Goal: Find contact information: Find contact information

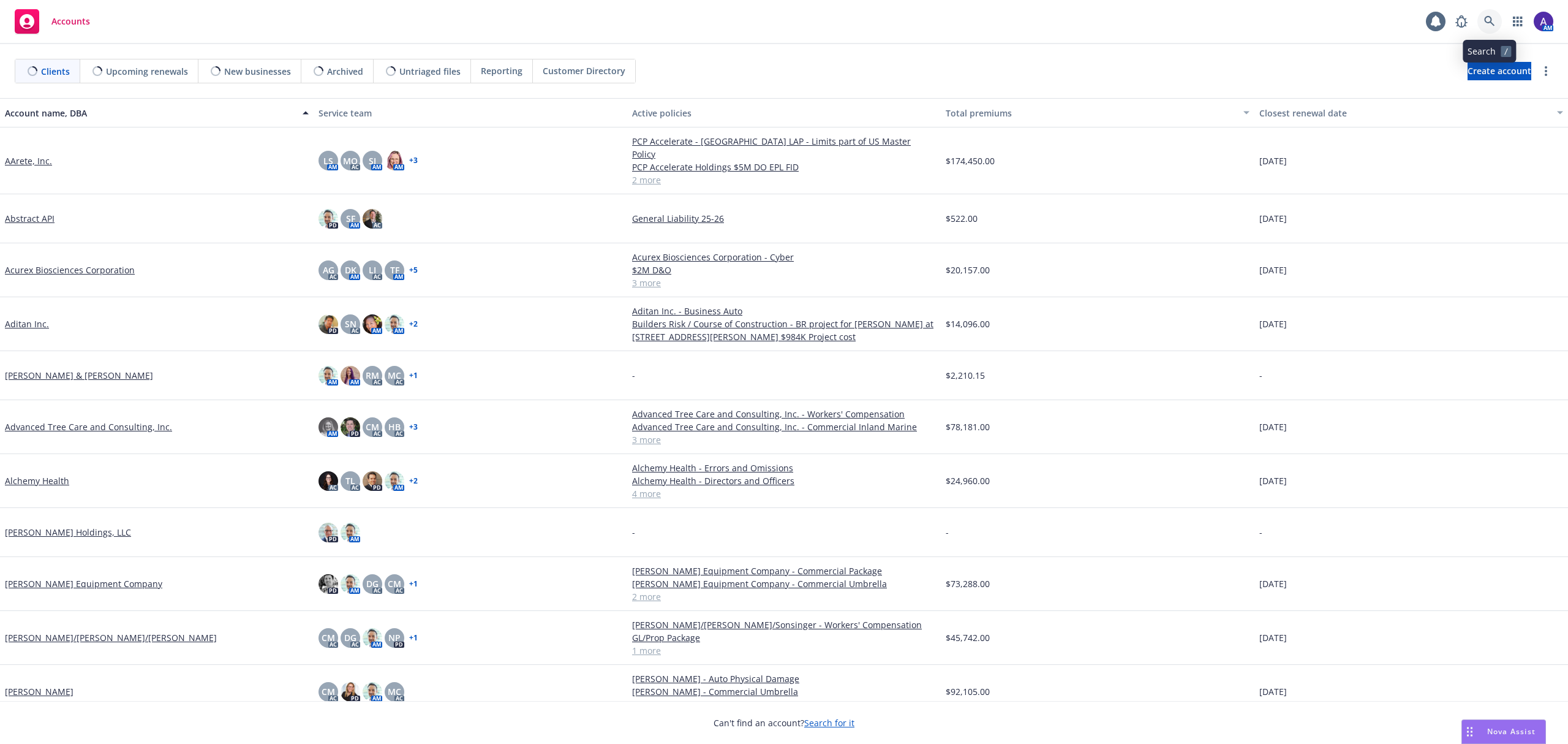
click at [1484, 23] on icon at bounding box center [1489, 21] width 11 height 11
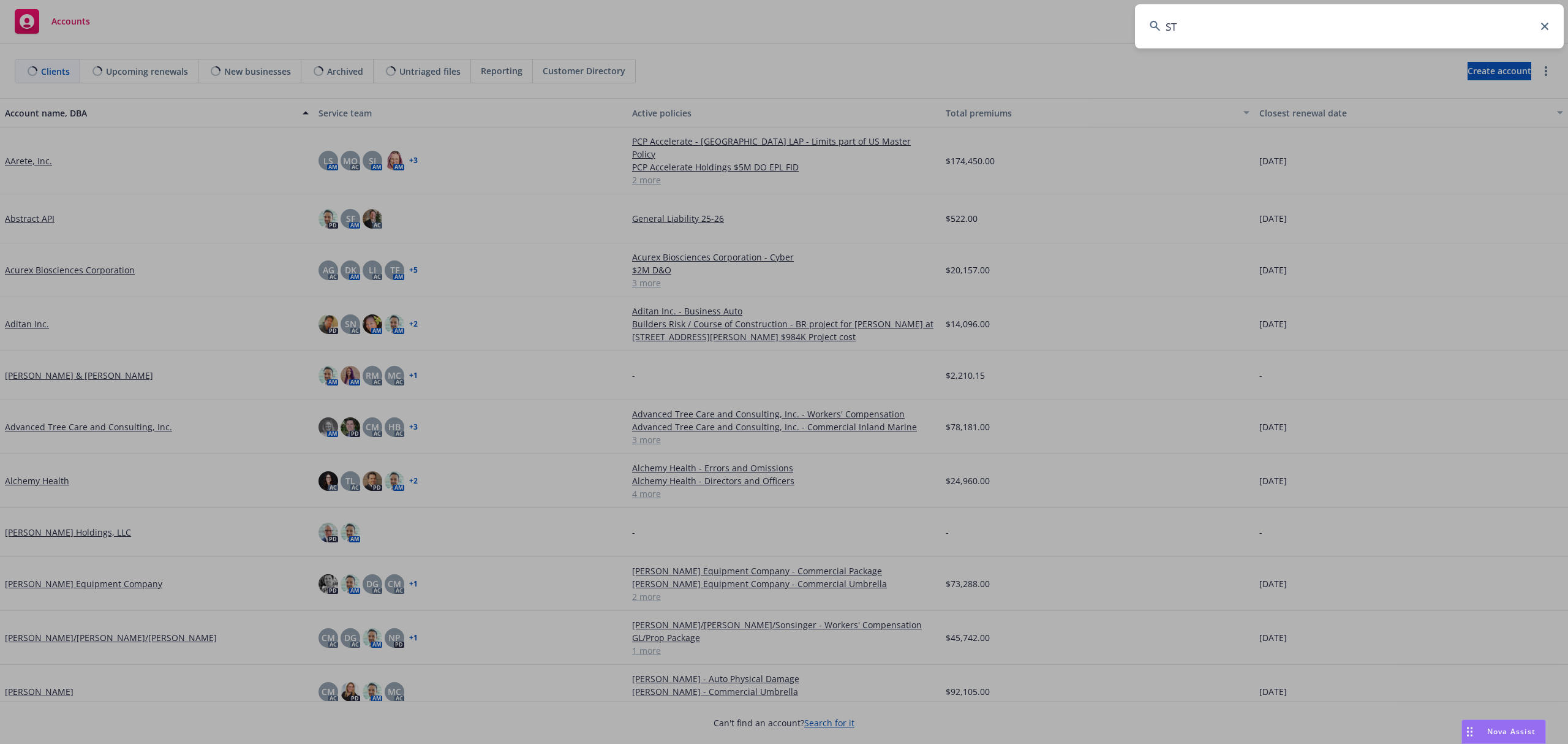
type input "STN"
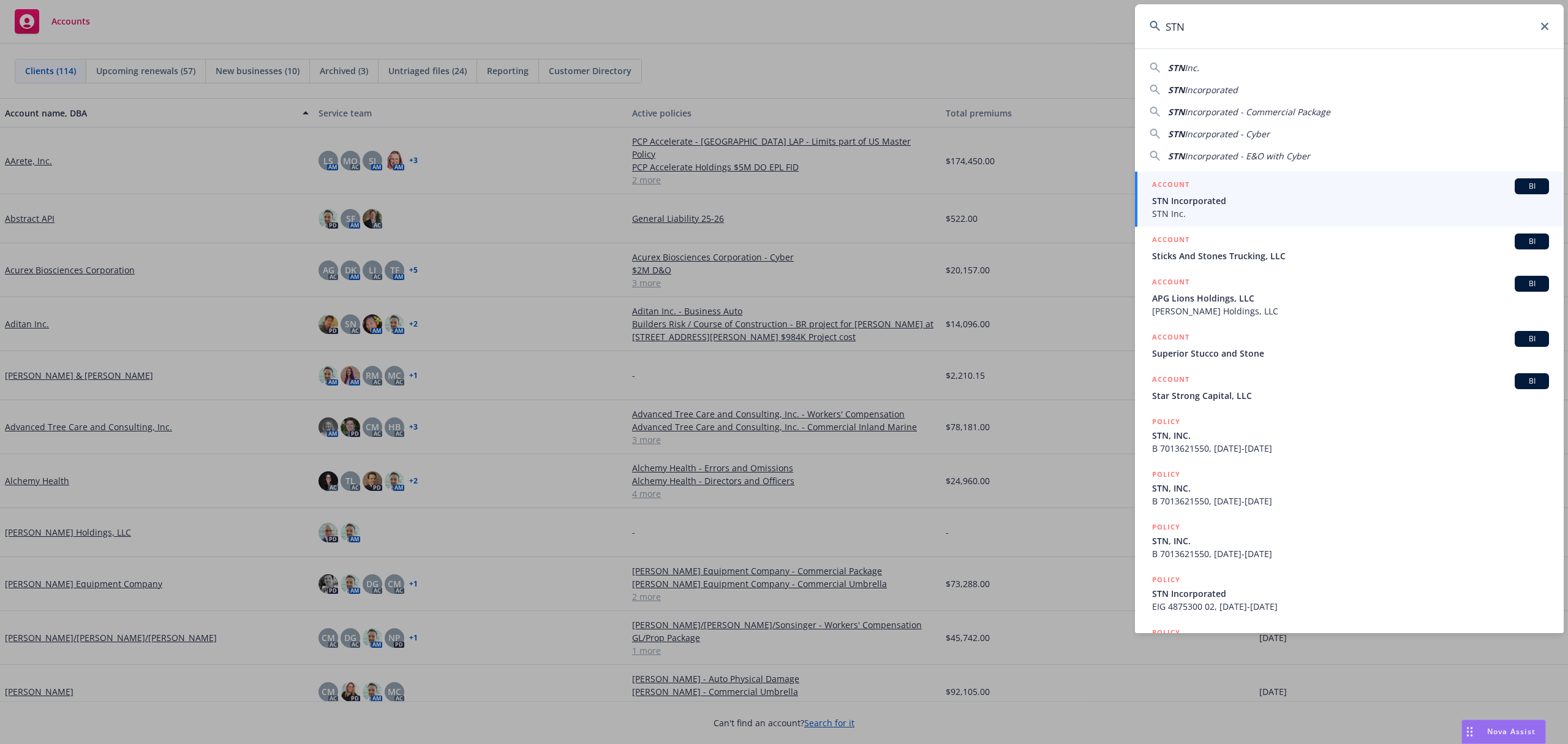
click at [1274, 189] on div "ACCOUNT BI" at bounding box center [1350, 186] width 397 height 16
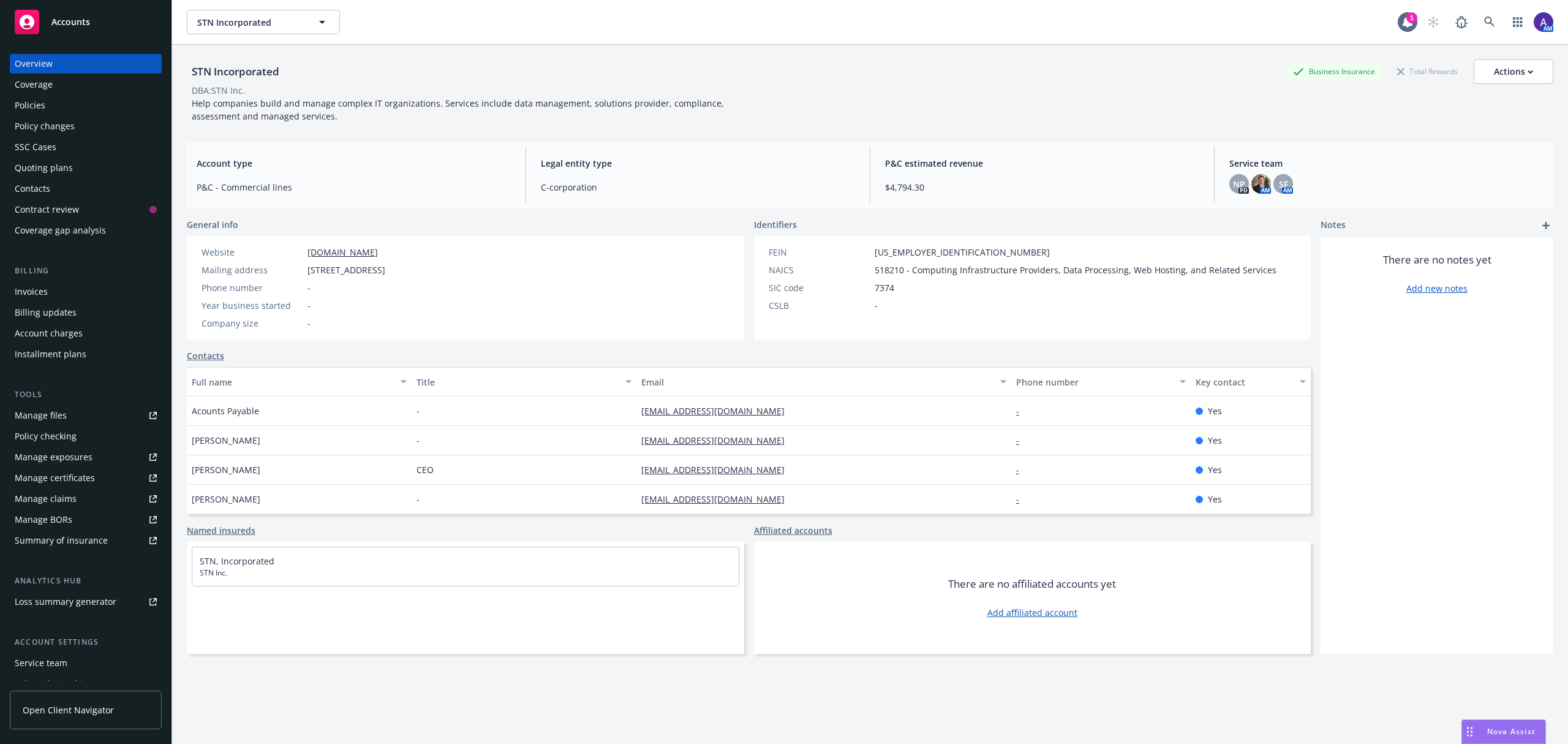
click at [1518, 732] on span "Nova Assist" at bounding box center [1511, 731] width 49 height 10
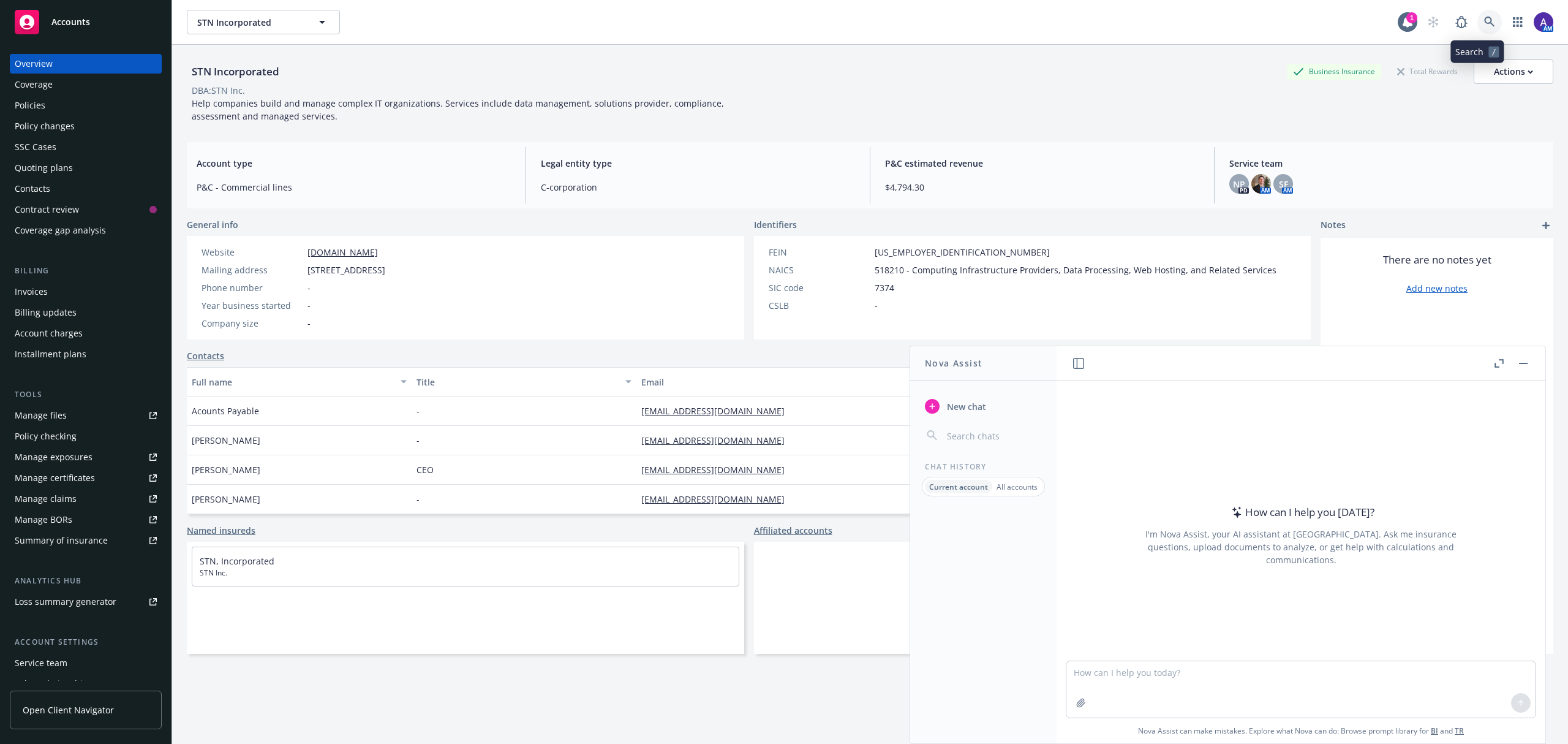
click at [1482, 13] on link at bounding box center [1490, 22] width 25 height 25
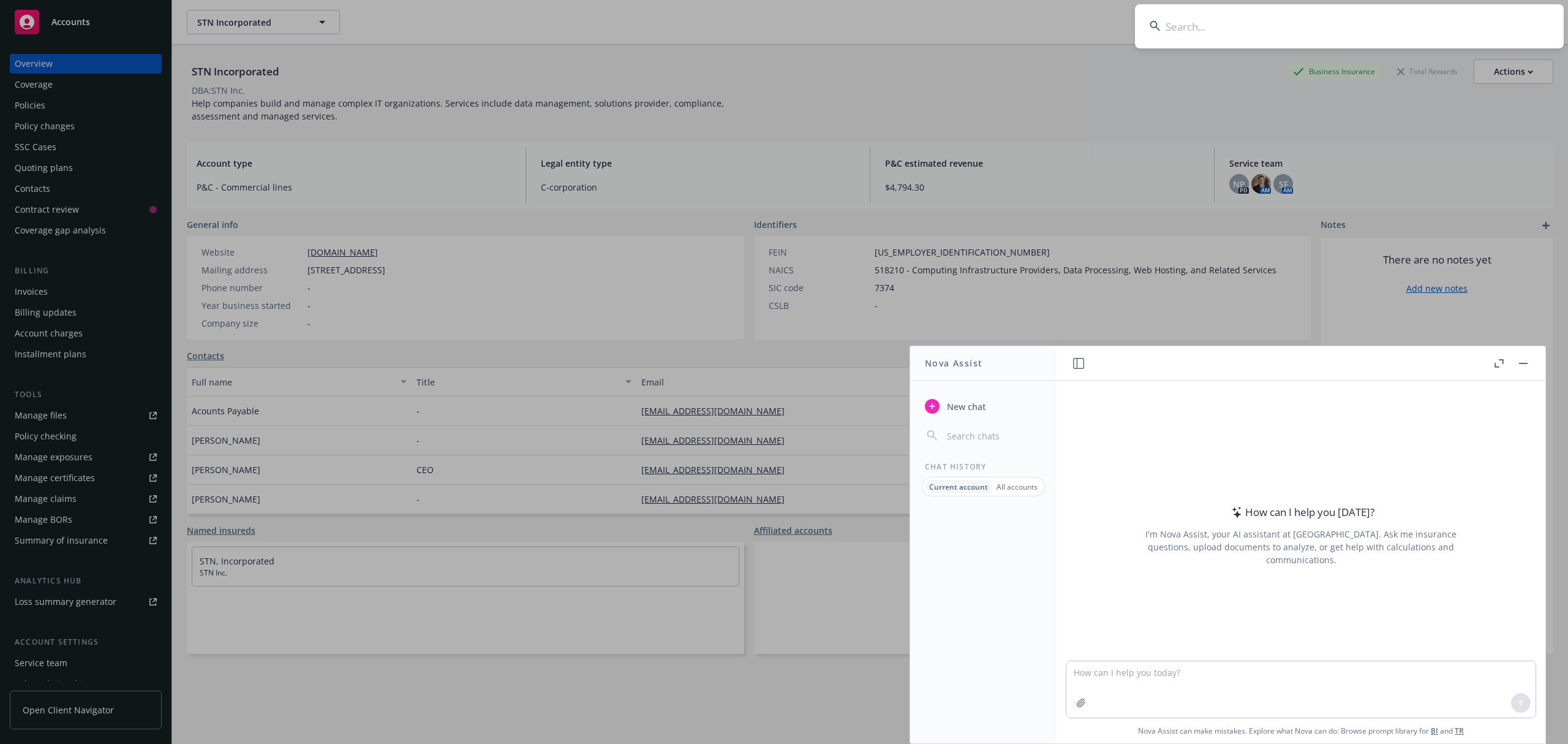
click at [1438, 19] on input at bounding box center [1349, 26] width 429 height 44
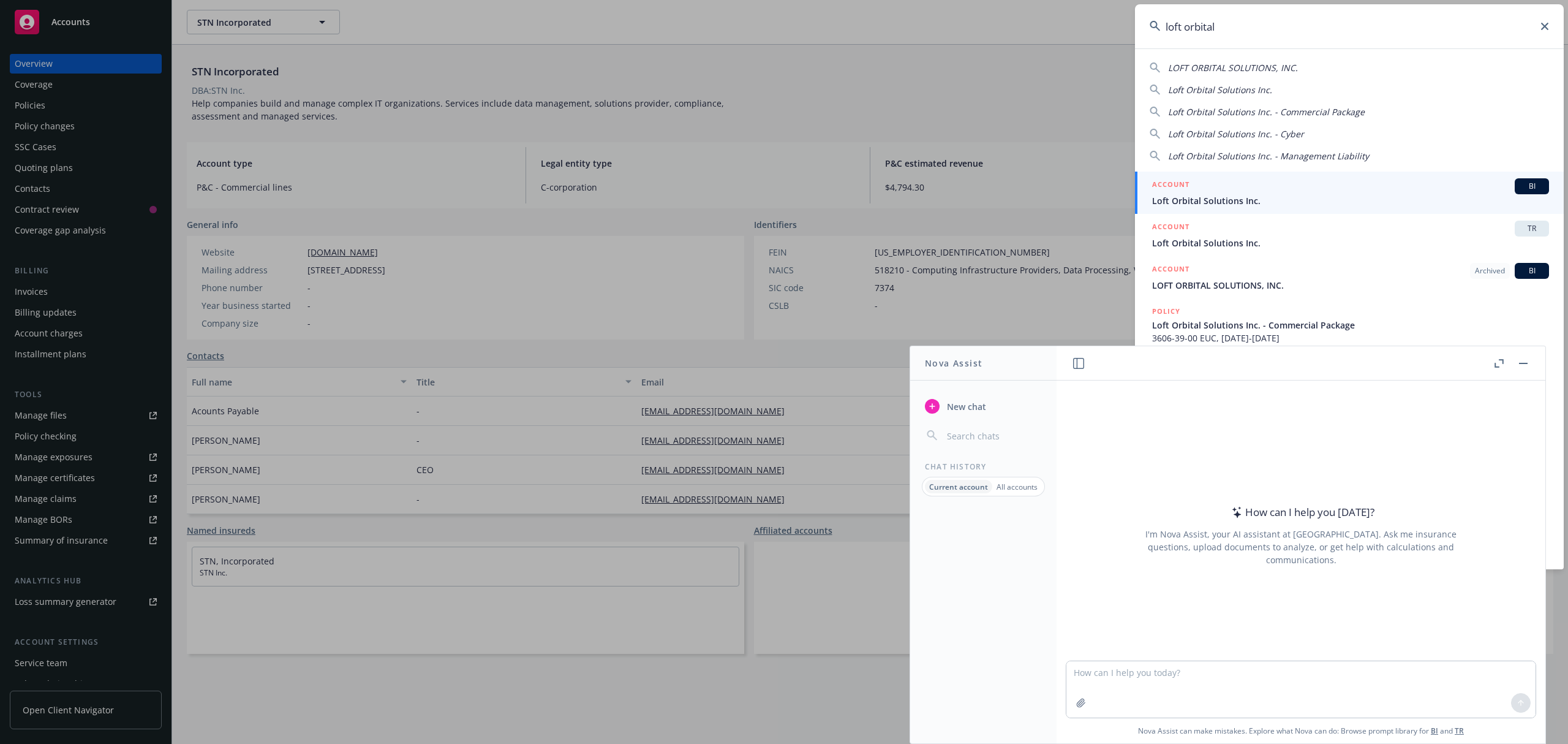
type input "loft orbital"
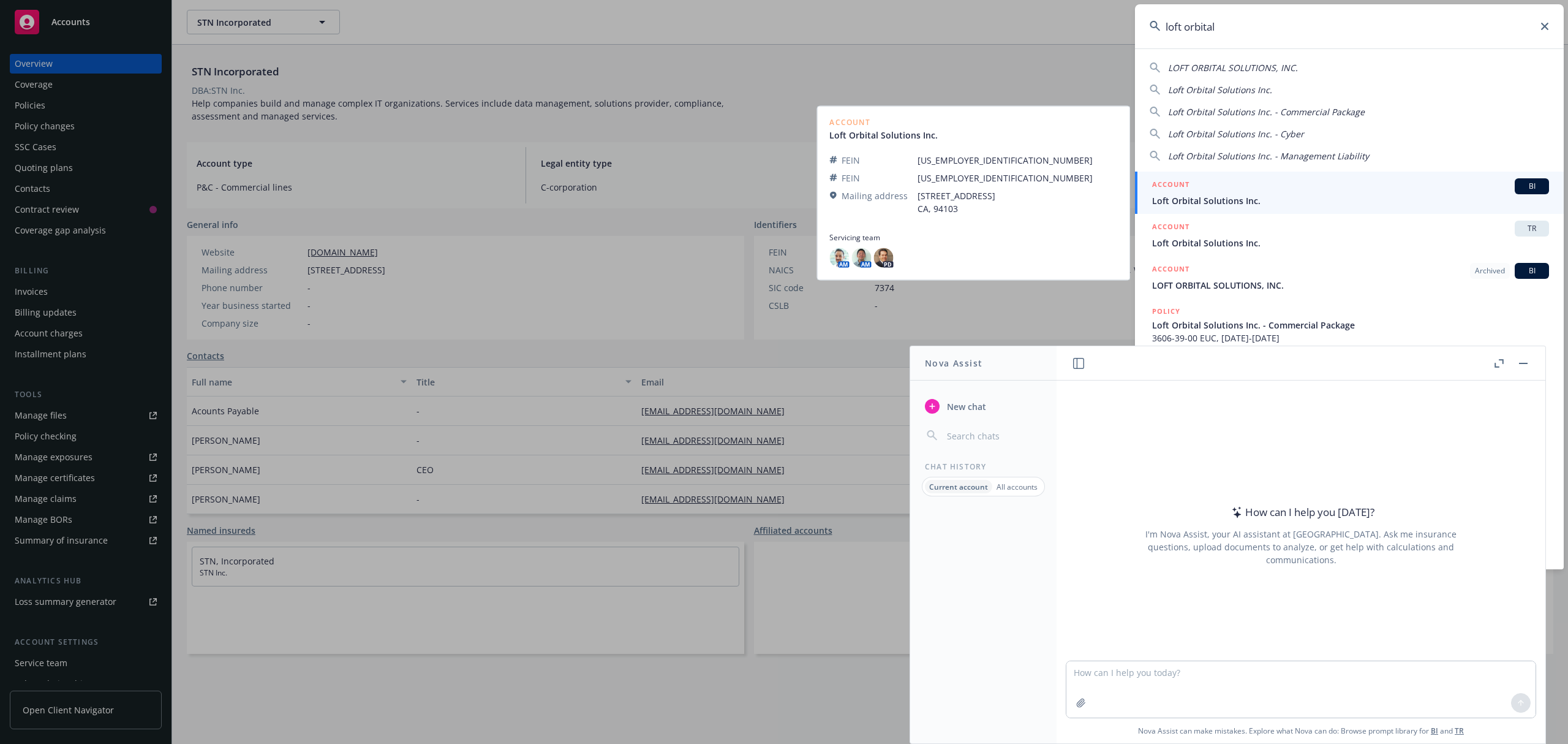
click at [1252, 185] on div "ACCOUNT BI" at bounding box center [1350, 186] width 397 height 16
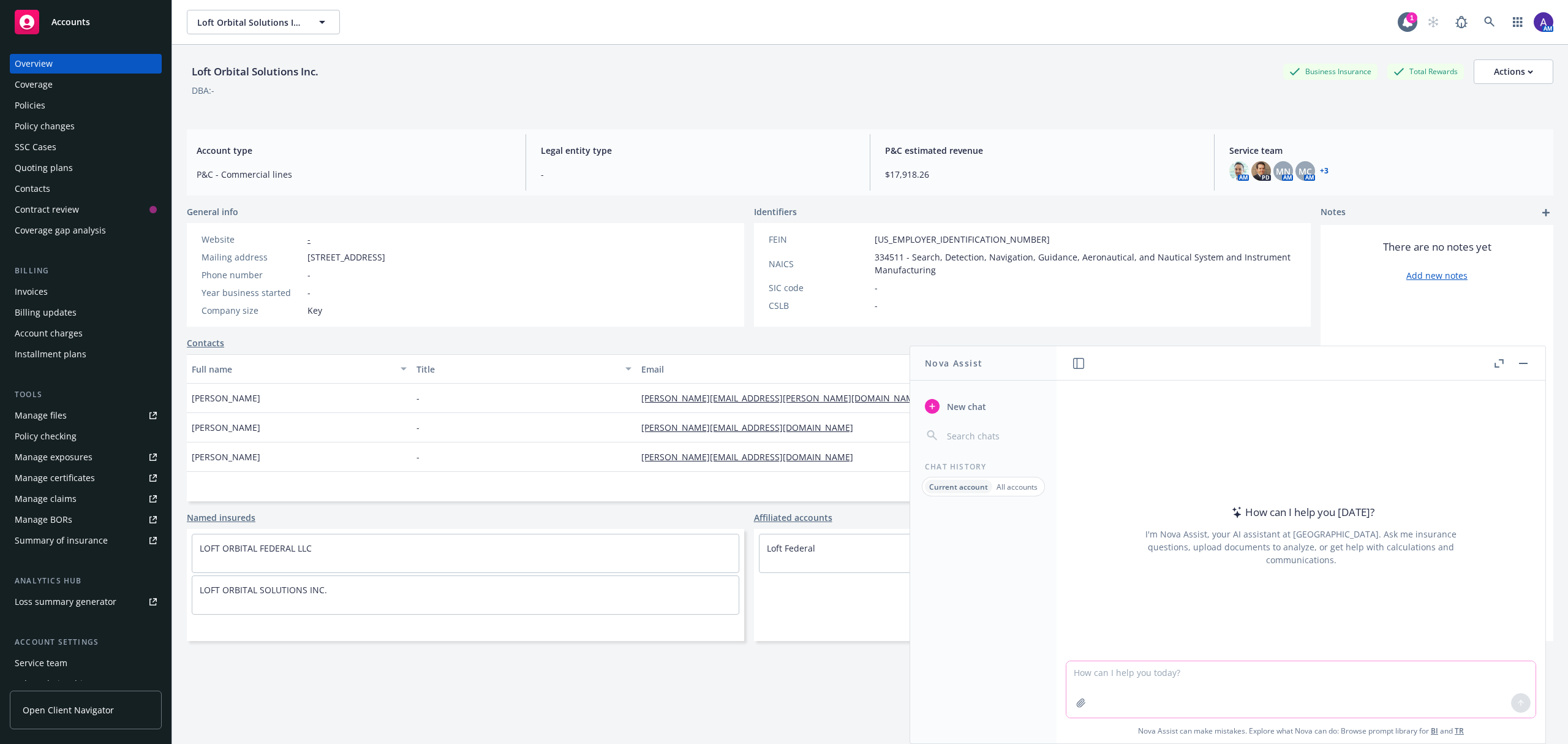
click at [1114, 684] on textarea at bounding box center [1301, 689] width 469 height 56
type textarea "w"
type textarea "with $8.7M in plan assets, how much of an erisa bond is required?"
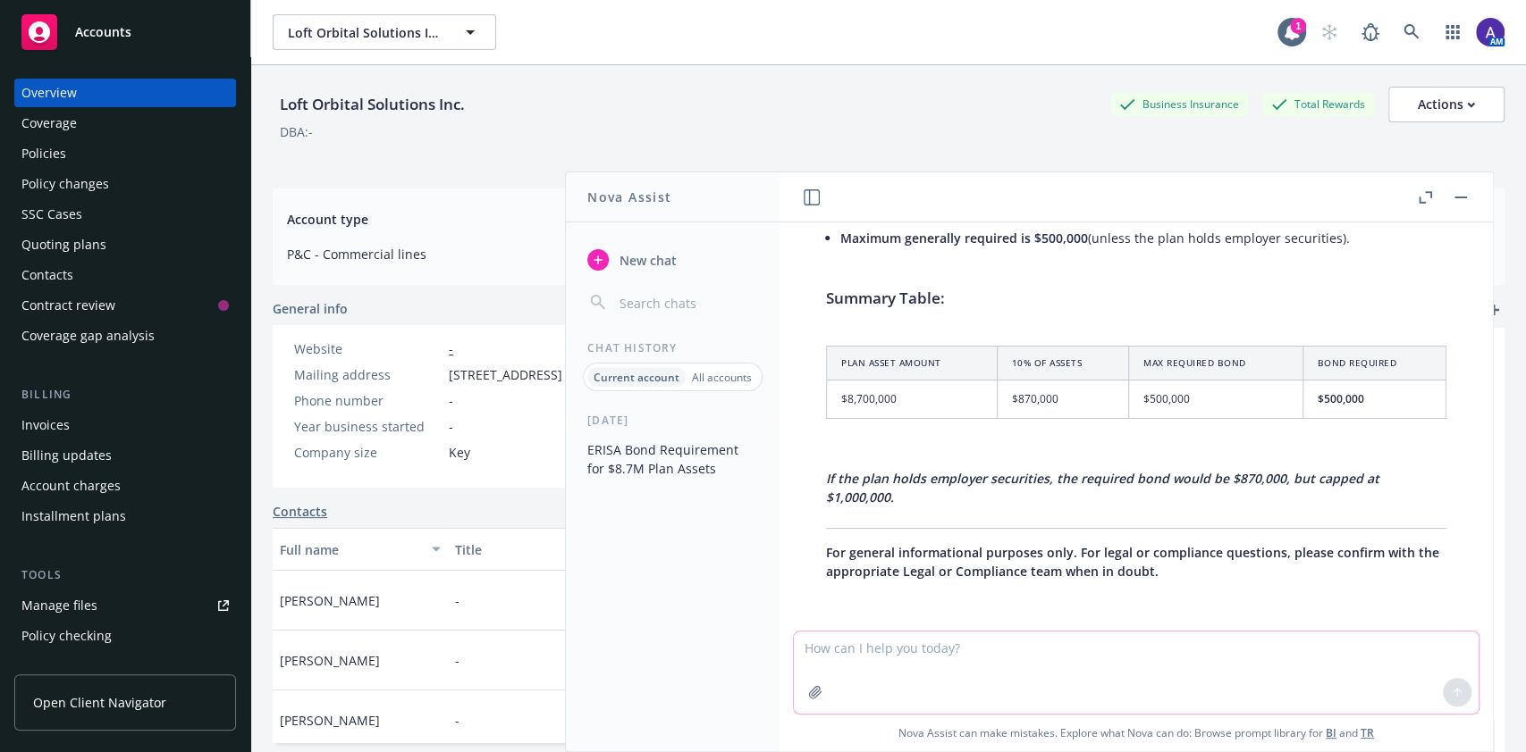
scroll to position [408, 0]
click at [100, 276] on div "Contacts" at bounding box center [124, 275] width 207 height 29
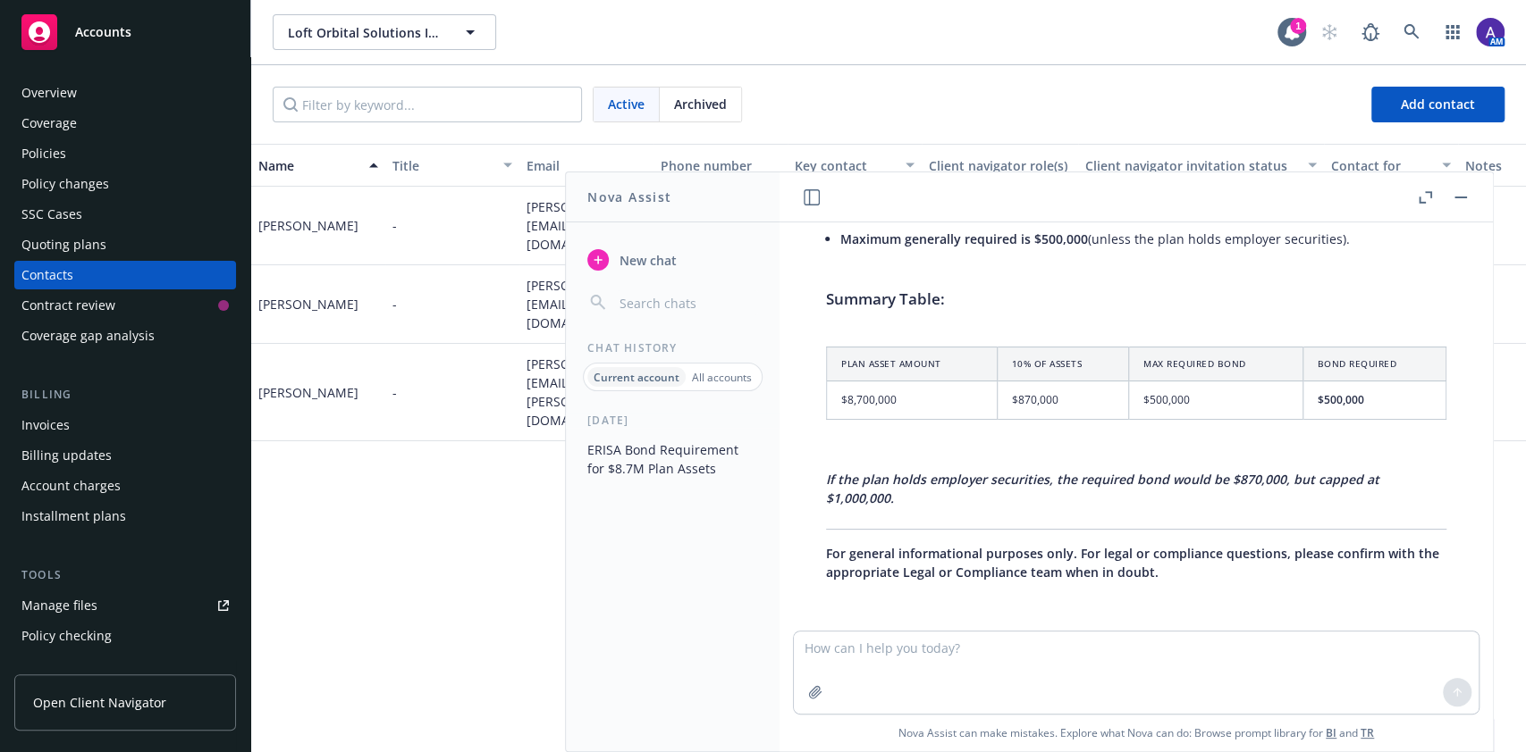
click at [1460, 197] on rect "button" at bounding box center [1460, 198] width 13 height 2
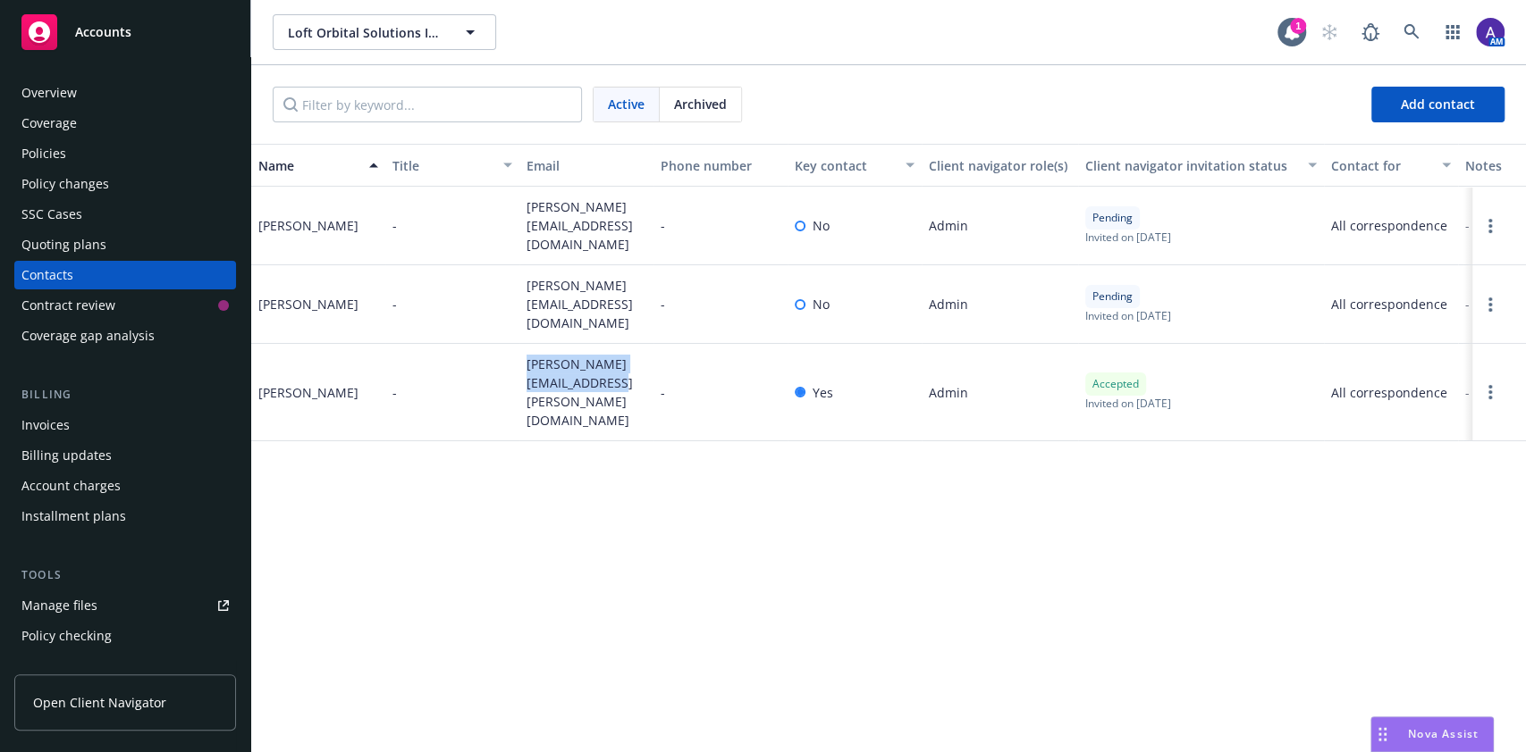
drag, startPoint x: 610, startPoint y: 390, endPoint x: 526, endPoint y: 352, distance: 92.0
click at [526, 352] on div "[PERSON_NAME][EMAIL_ADDRESS][PERSON_NAME][DOMAIN_NAME]" at bounding box center [586, 392] width 134 height 97
copy span "[PERSON_NAME][EMAIL_ADDRESS][PERSON_NAME][DOMAIN_NAME]"
click at [1413, 742] on div "Nova Assist" at bounding box center [1432, 735] width 122 height 34
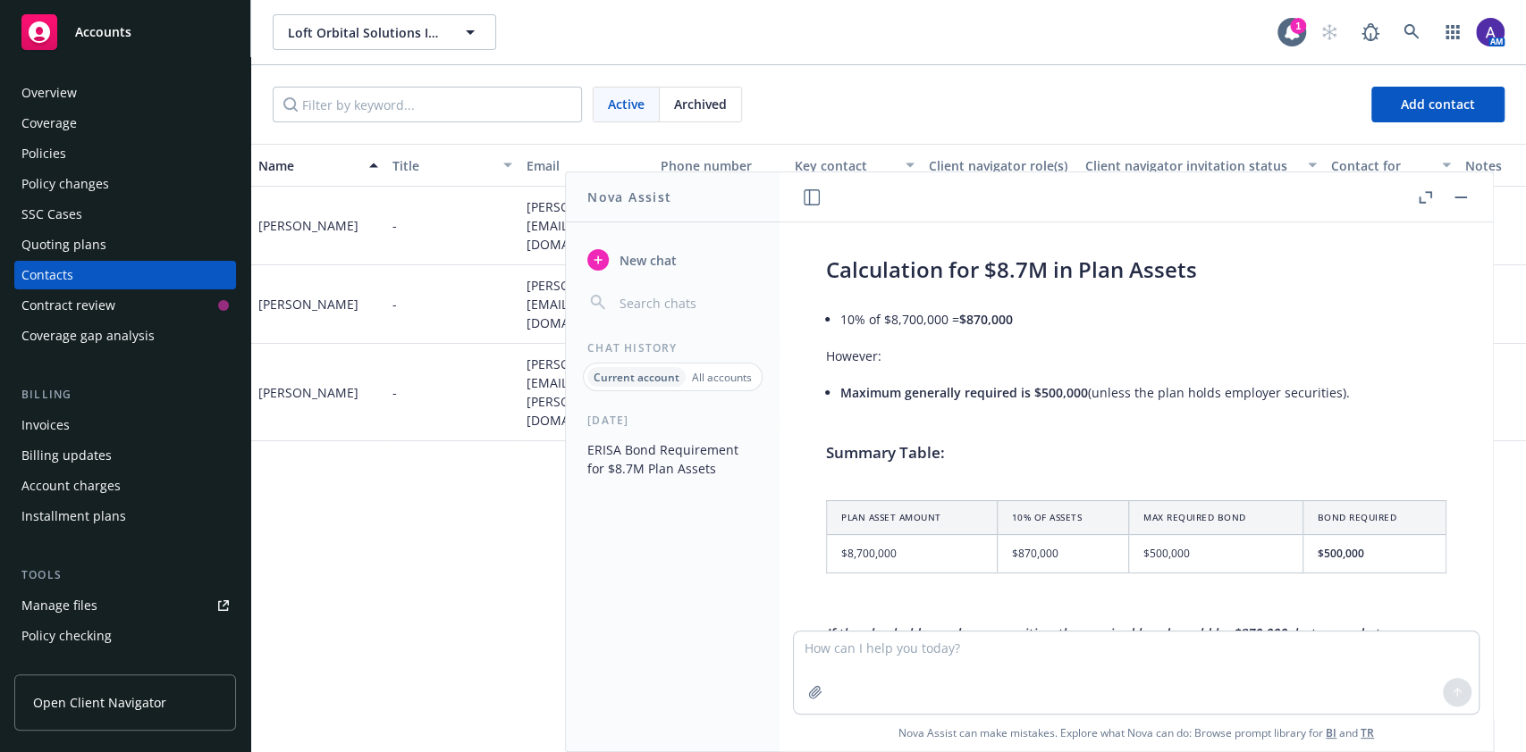
scroll to position [166, 0]
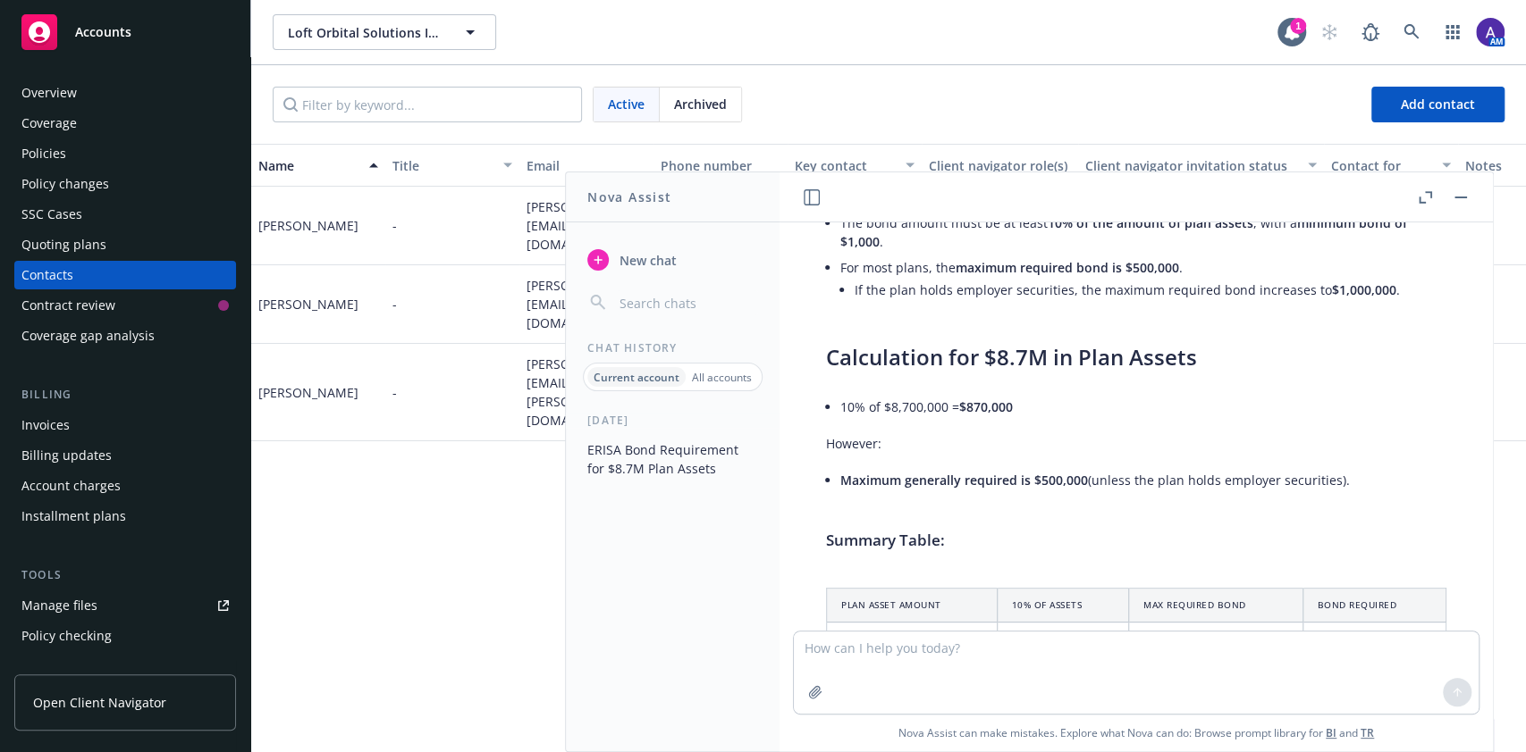
click at [1457, 191] on button "button" at bounding box center [1460, 197] width 21 height 21
